Goal: Navigation & Orientation: Find specific page/section

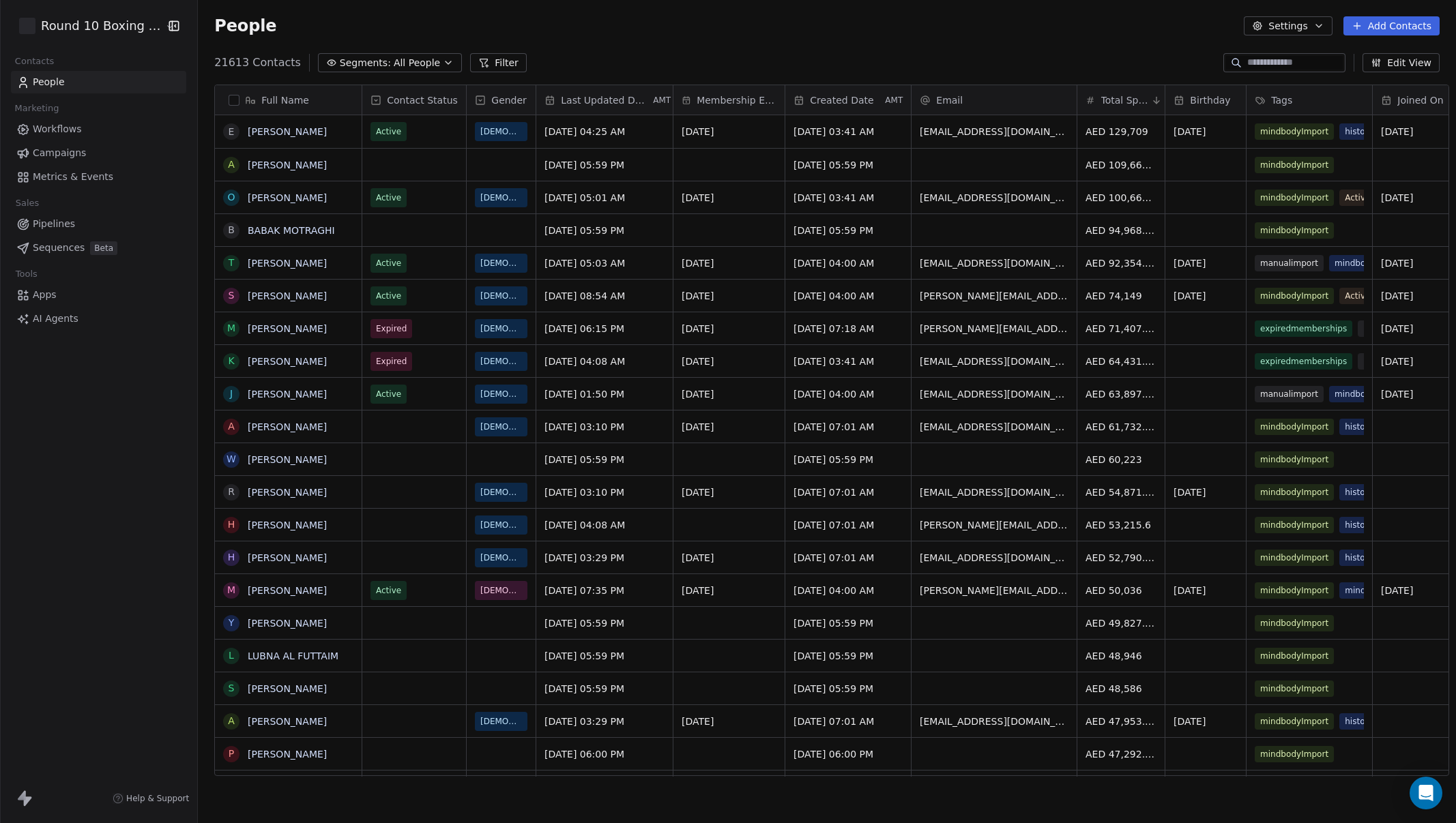
scroll to position [714, 1257]
click at [99, 30] on html "Round 10 Boxing Club Contacts People Marketing Workflows Campaigns Metrics & Ev…" at bounding box center [728, 412] width 1456 height 823
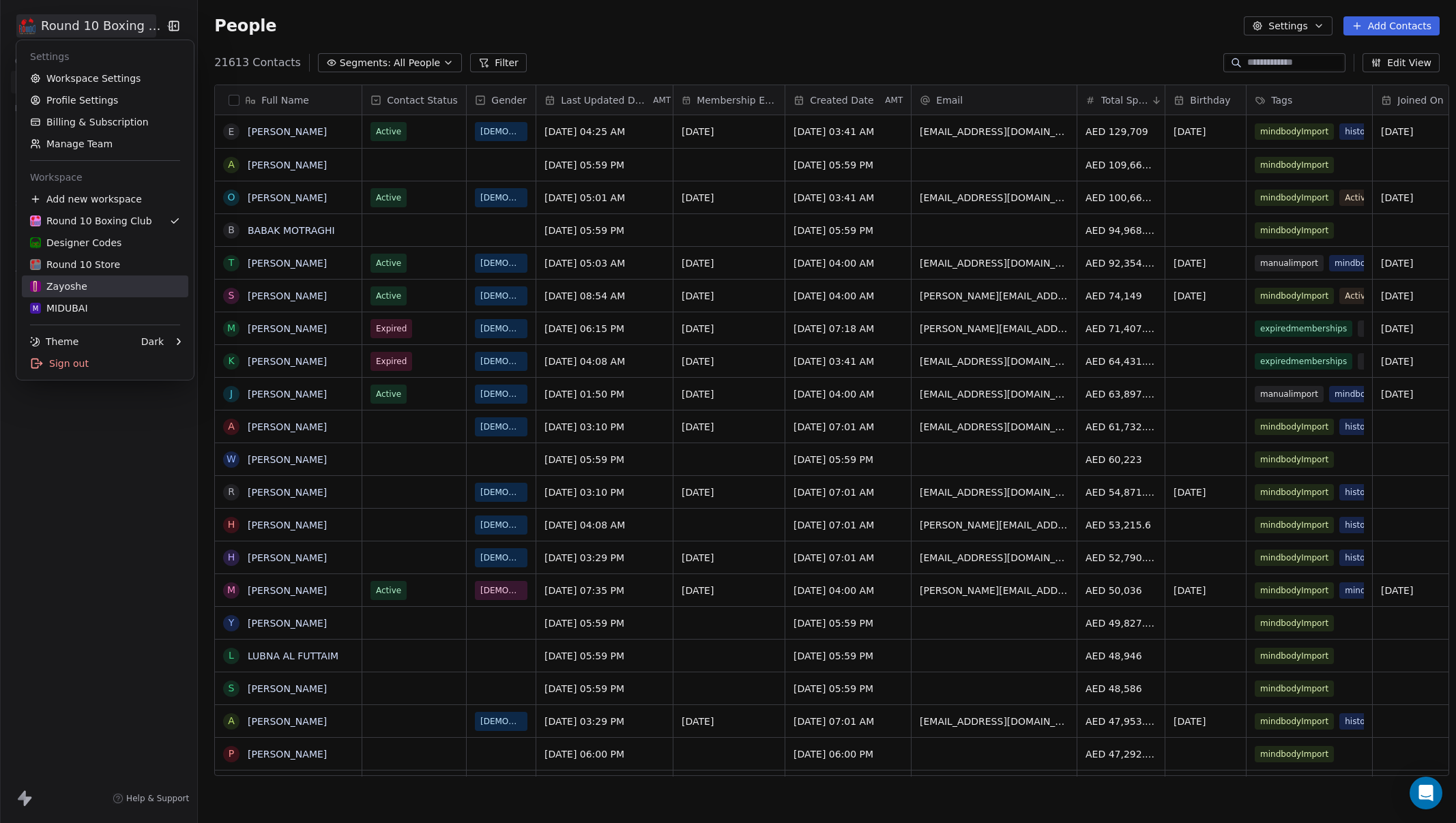
click at [111, 279] on link "Zayoshe" at bounding box center [104, 286] width 166 height 22
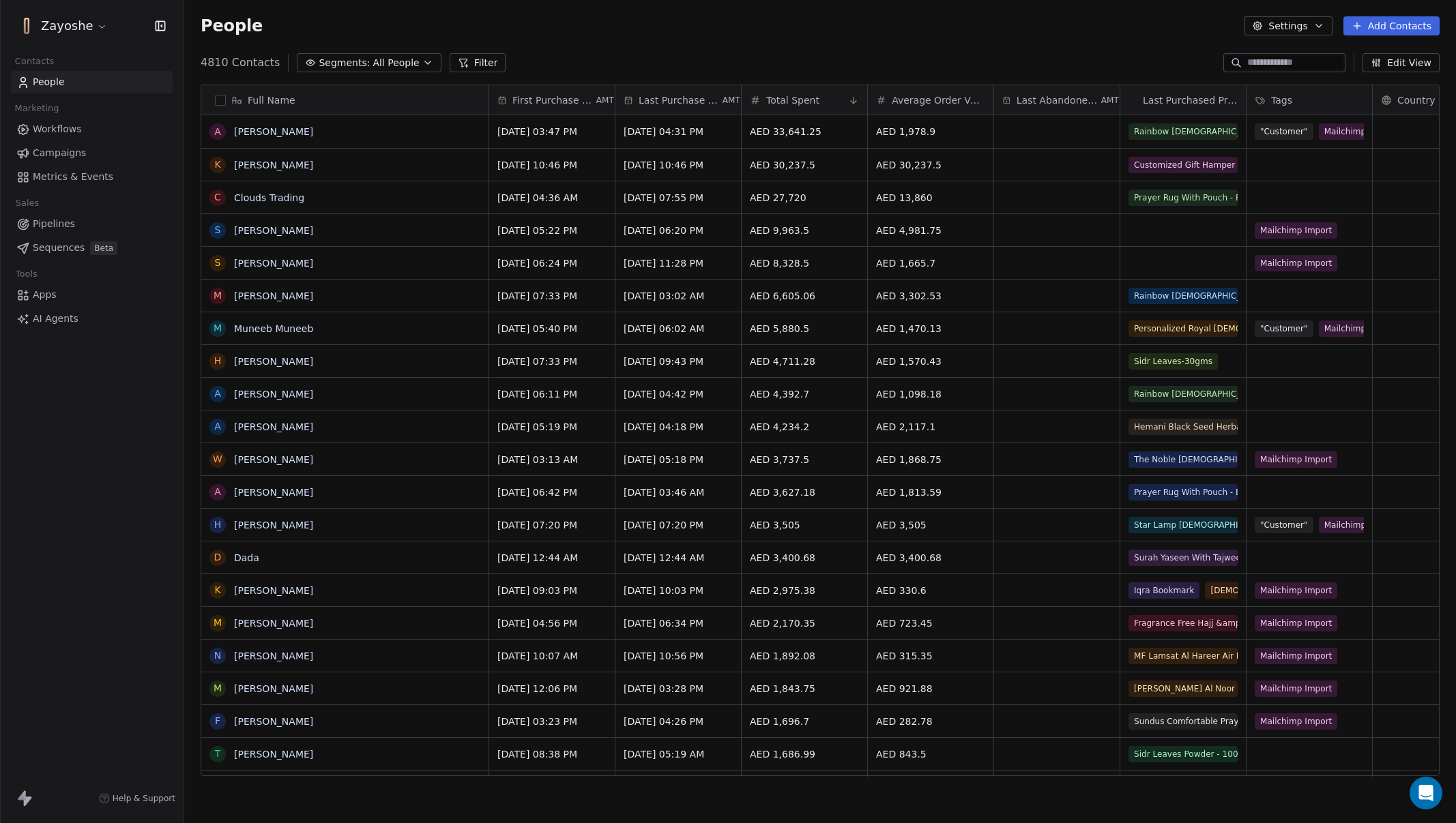
scroll to position [714, 1261]
click at [61, 158] on span "Campaigns" at bounding box center [59, 152] width 54 height 14
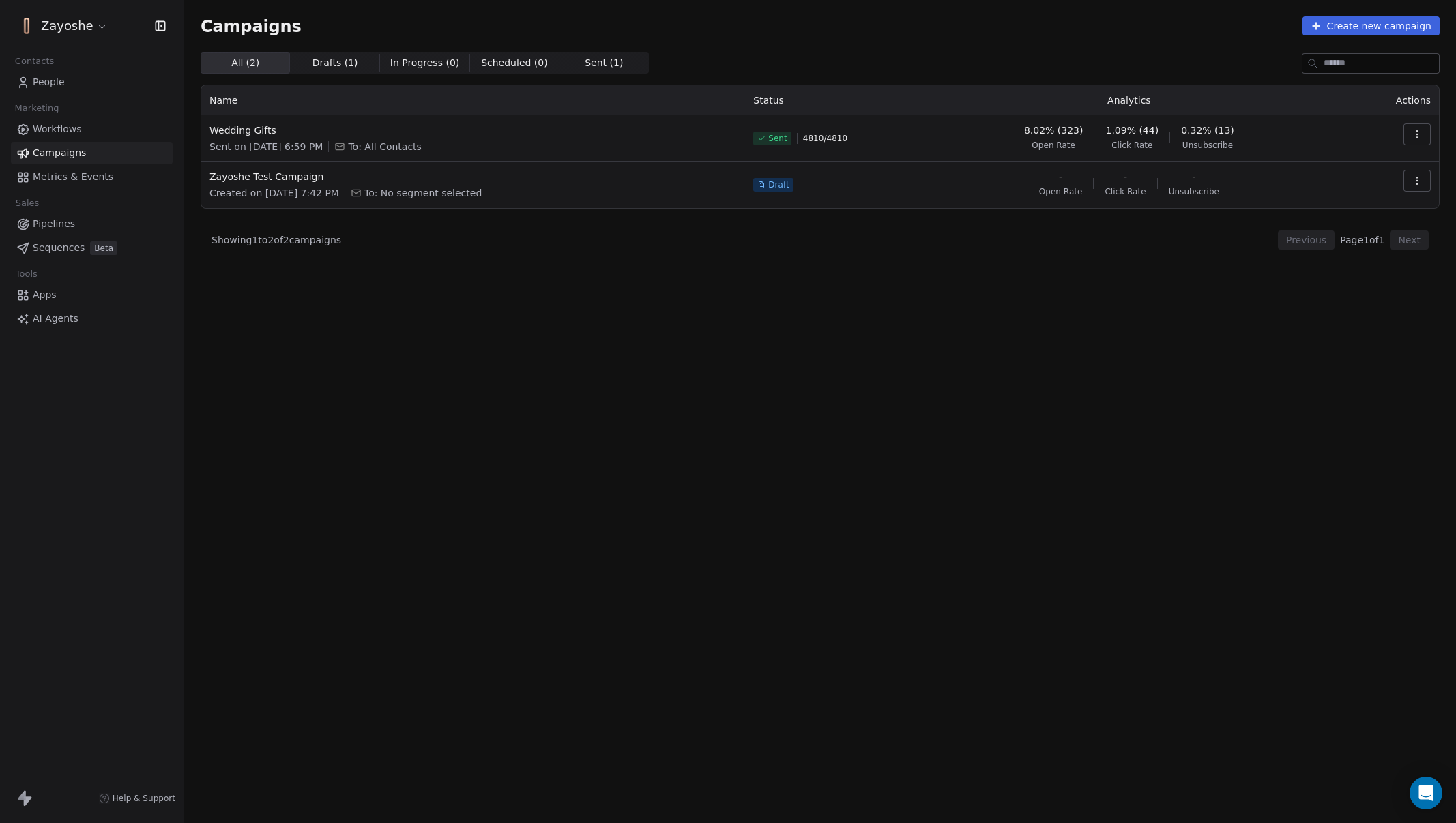
click at [111, 74] on link "People" at bounding box center [92, 82] width 162 height 23
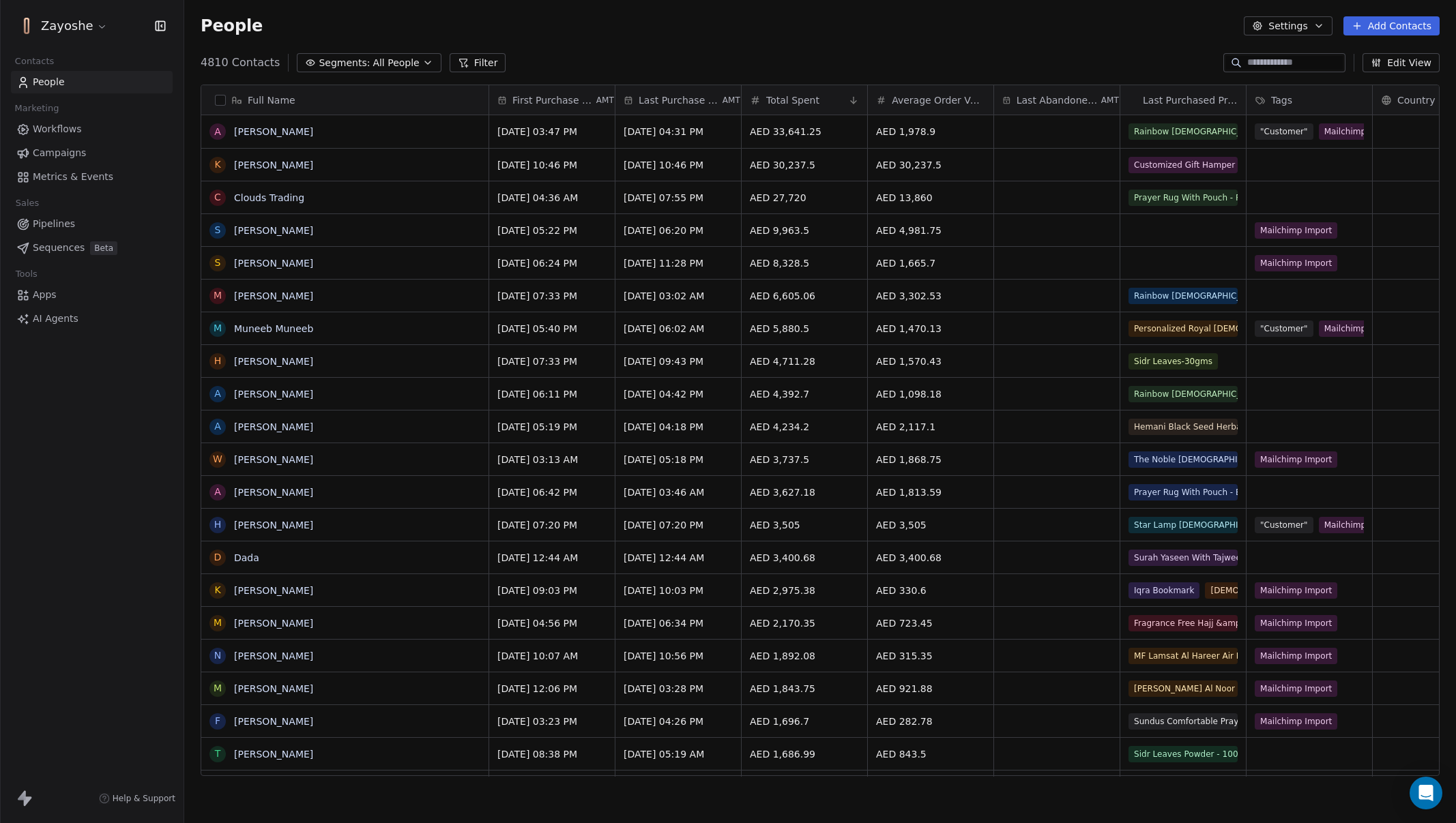
scroll to position [714, 1261]
click at [405, 56] on span "All People" at bounding box center [395, 63] width 46 height 14
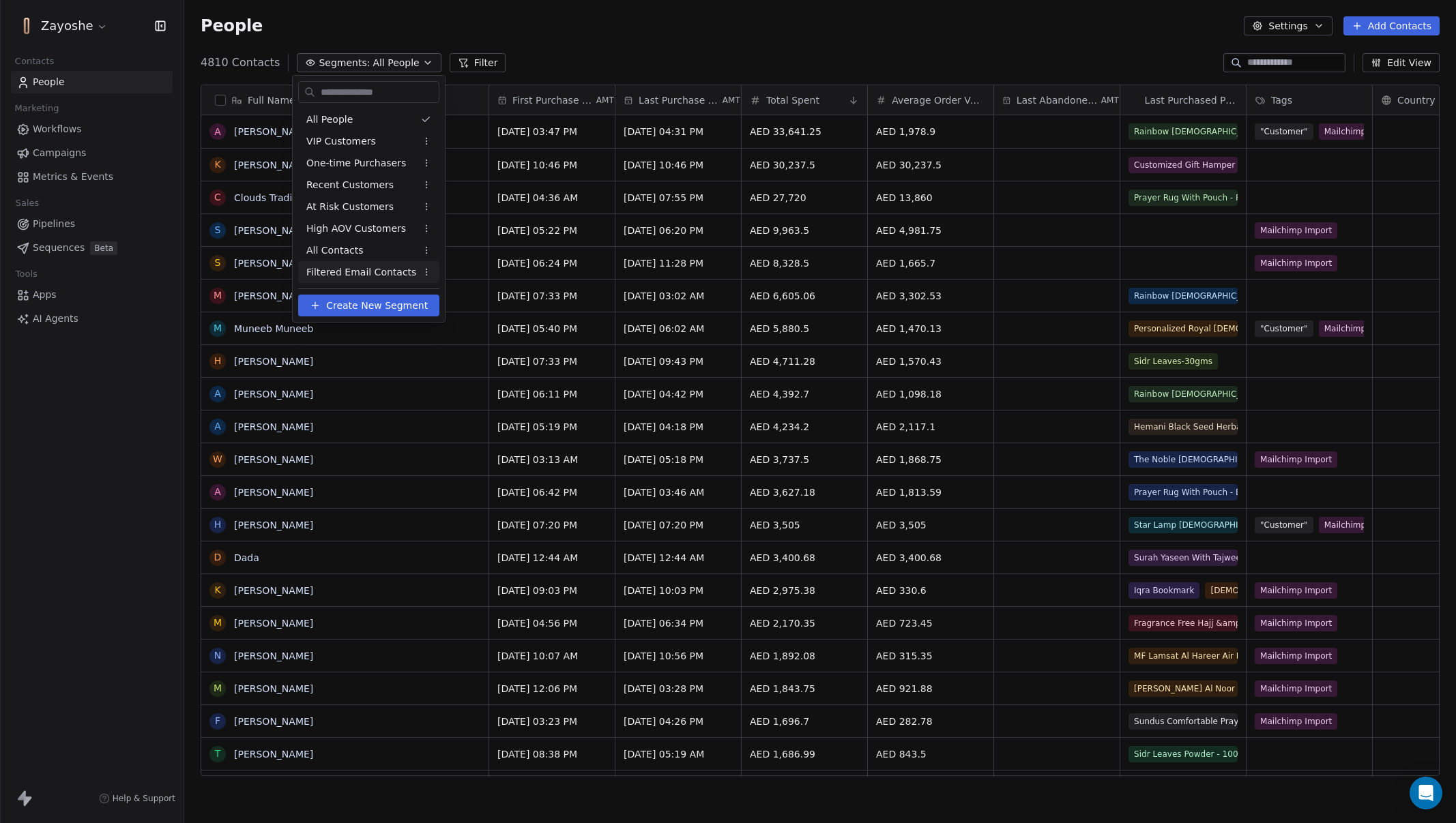
click at [378, 272] on span "Filtered Email Contacts" at bounding box center [361, 272] width 110 height 14
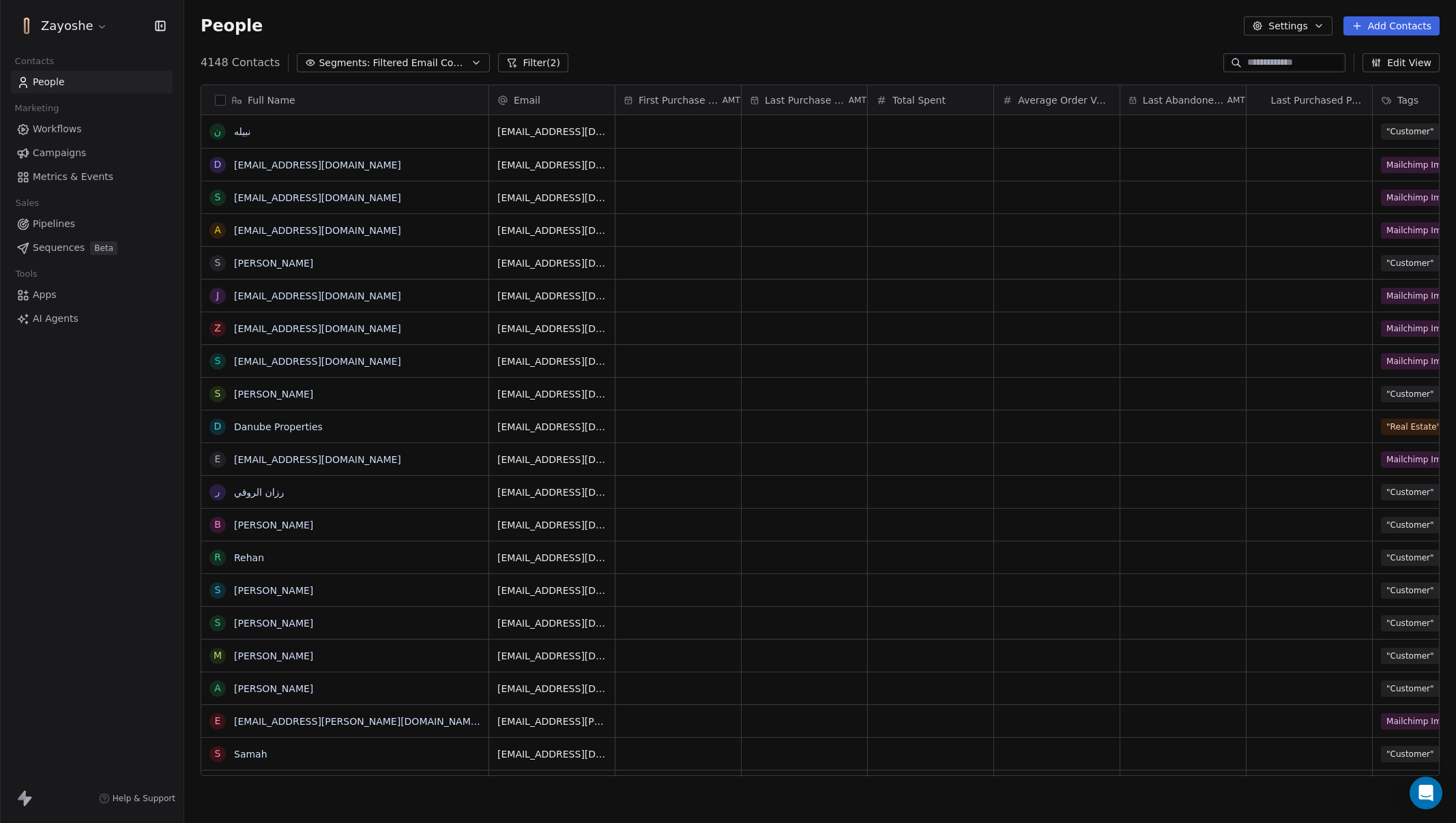
click at [78, 35] on html "Zayoshe Contacts People Marketing Workflows Campaigns Metrics & Events Sales Pi…" at bounding box center [728, 412] width 1456 height 823
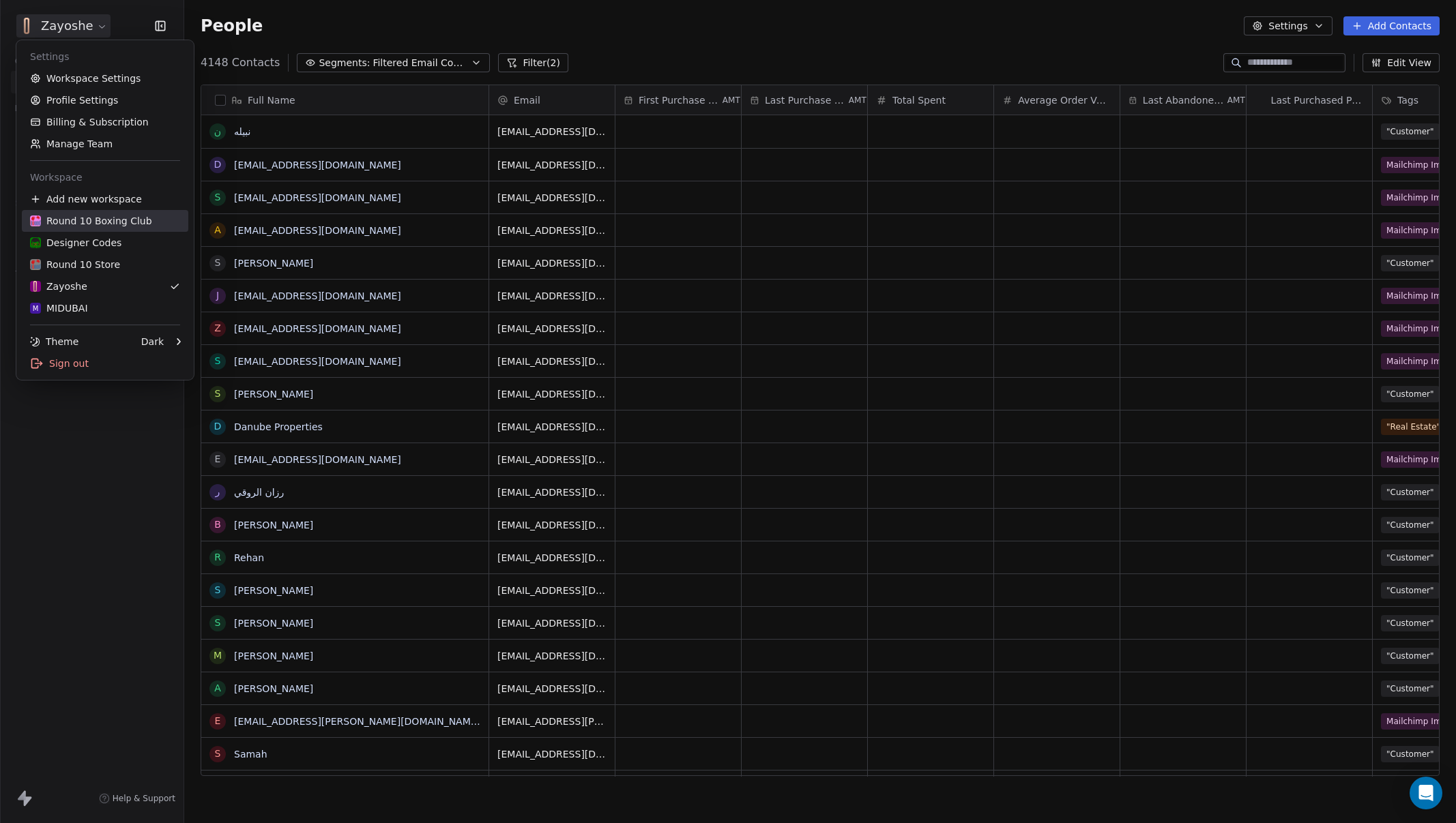
click at [108, 225] on div "Round 10 Boxing Club" at bounding box center [91, 221] width 122 height 14
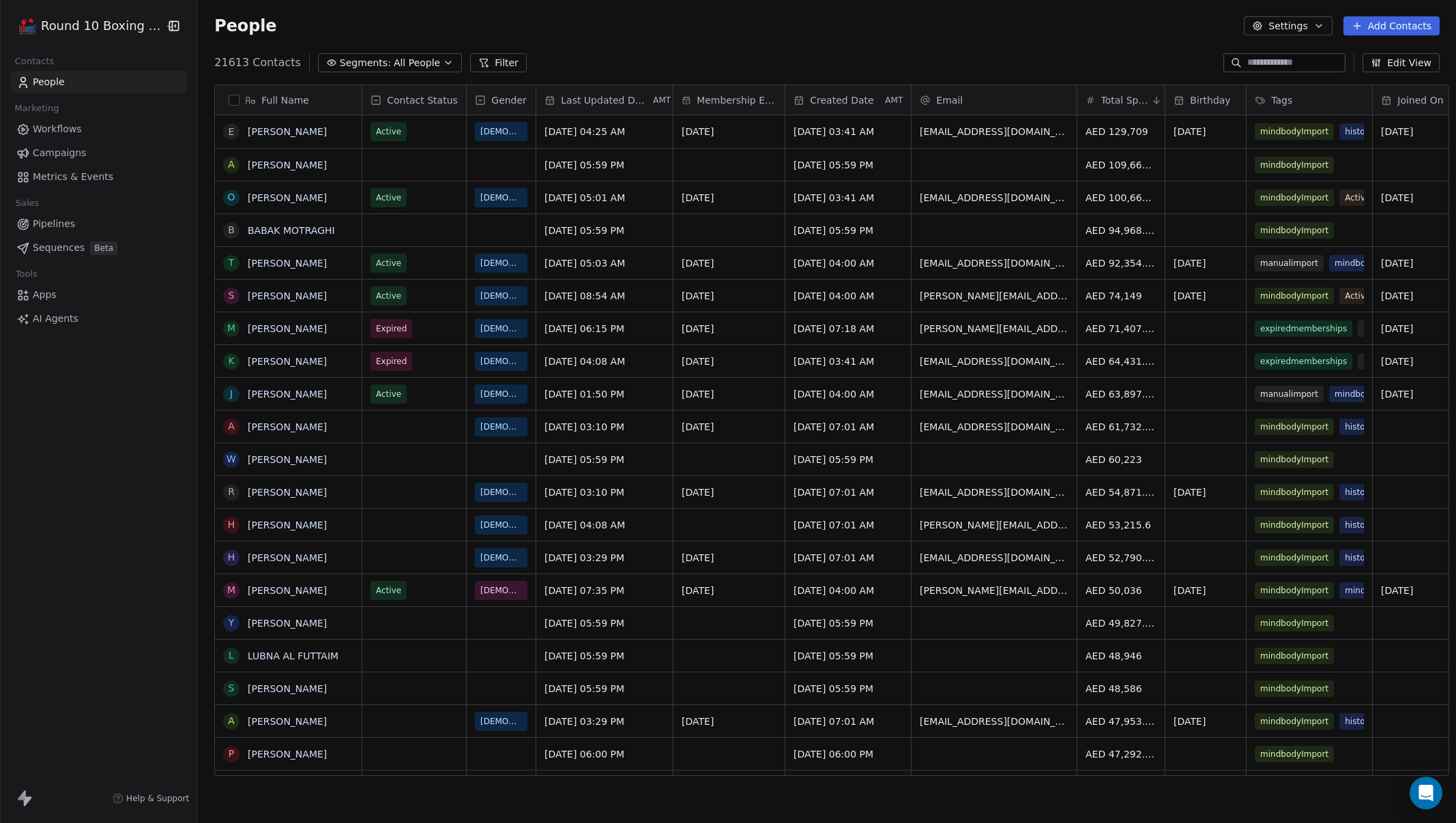
scroll to position [724, 1267]
